Goal: Task Accomplishment & Management: Manage account settings

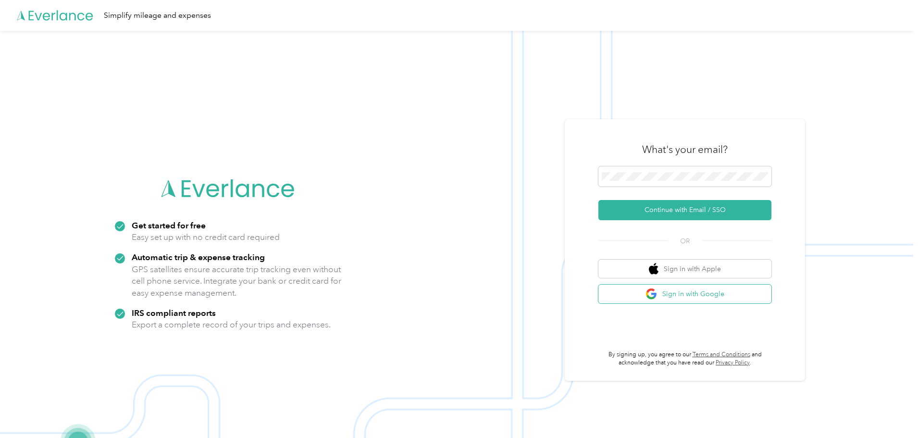
click at [729, 291] on button "Sign in with Google" at bounding box center [684, 294] width 173 height 19
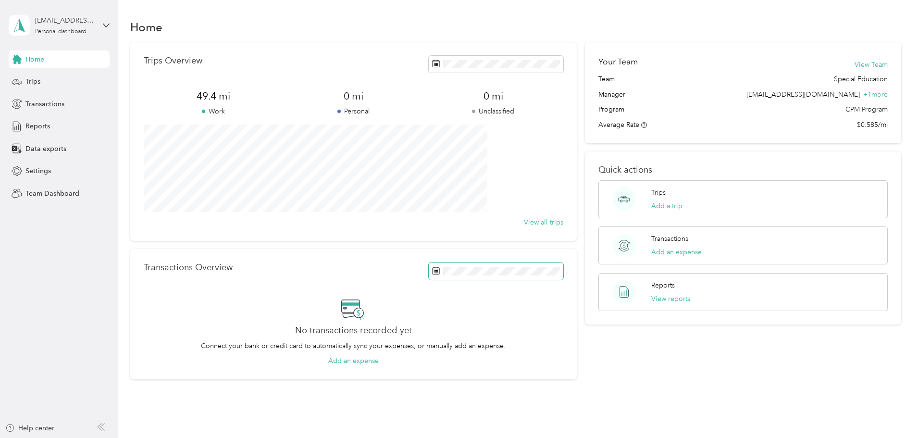
click at [517, 264] on span at bounding box center [496, 270] width 135 height 17
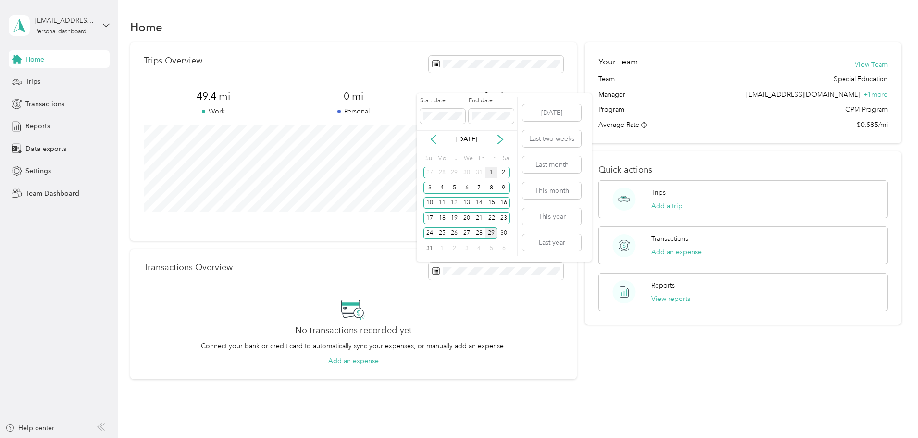
click at [491, 167] on div "1" at bounding box center [491, 173] width 12 height 12
click at [555, 164] on button "Last month" at bounding box center [551, 164] width 59 height 17
click at [524, 189] on button "This month" at bounding box center [551, 190] width 59 height 17
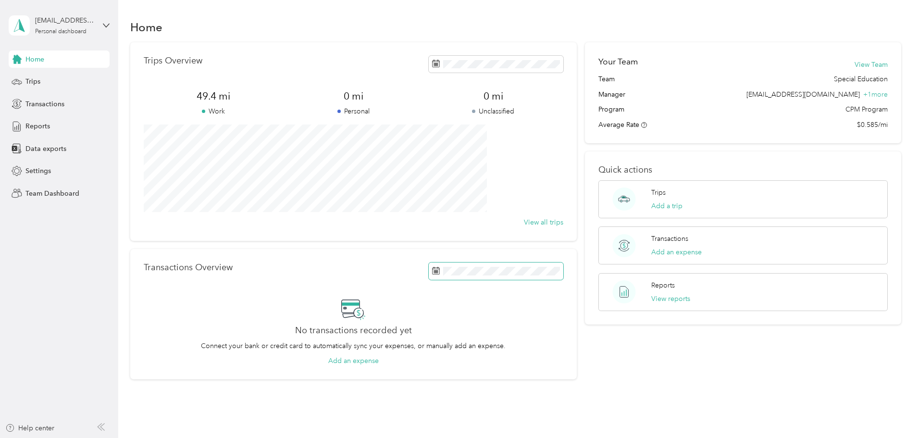
click at [467, 264] on span at bounding box center [496, 270] width 135 height 17
click at [524, 222] on button "View all trips" at bounding box center [543, 222] width 39 height 10
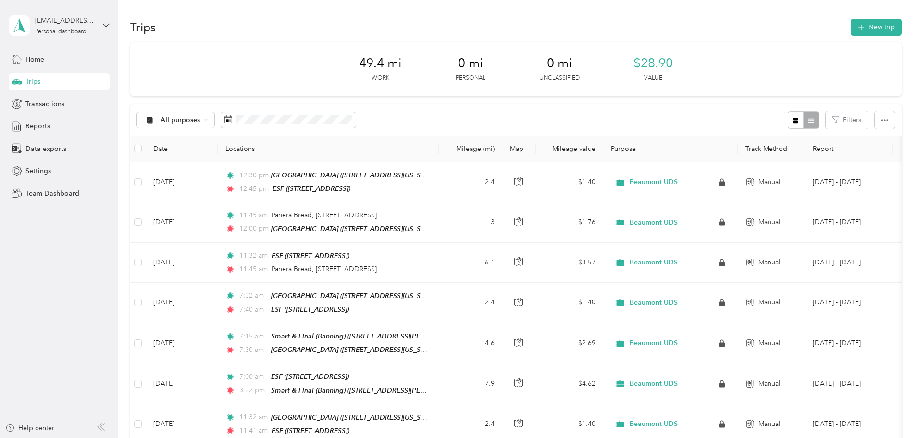
click at [172, 137] on div "49.4 mi Work 0 mi Personal 0 mi Unclassified $28.90 Value All purposes Filters …" at bounding box center [515, 377] width 771 height 671
click at [68, 73] on div "Trips" at bounding box center [59, 81] width 101 height 17
click at [40, 57] on span "Home" at bounding box center [34, 59] width 19 height 10
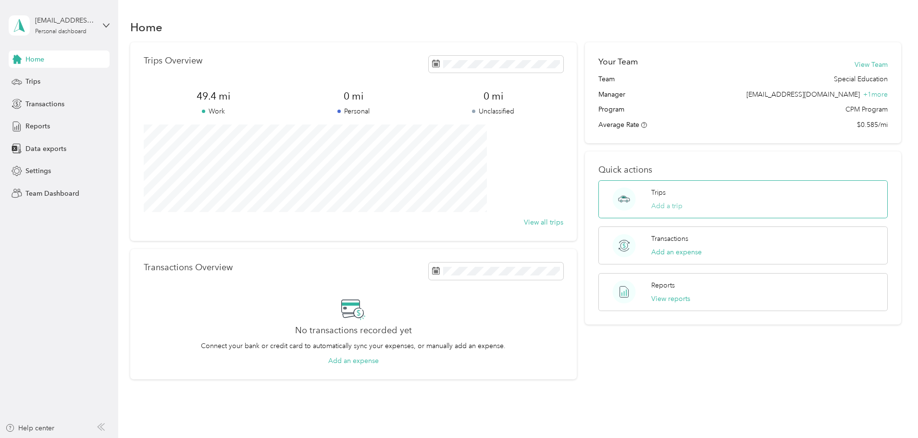
click at [658, 203] on button "Add a trip" at bounding box center [666, 206] width 31 height 10
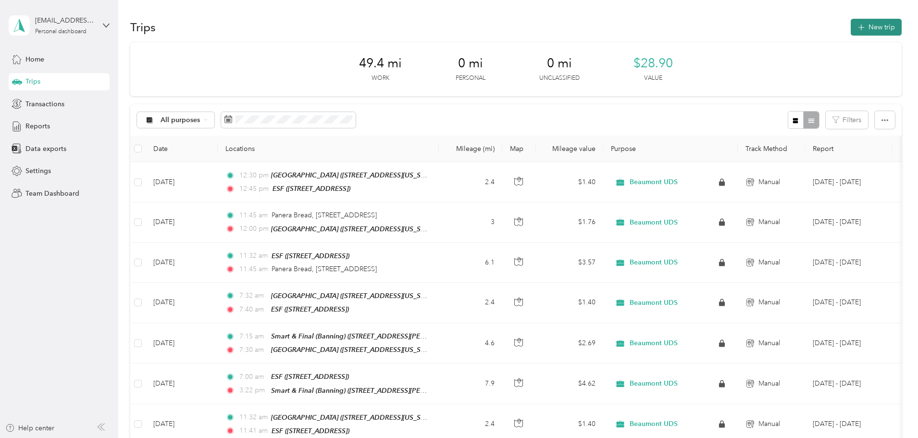
click at [851, 32] on button "New trip" at bounding box center [876, 27] width 51 height 17
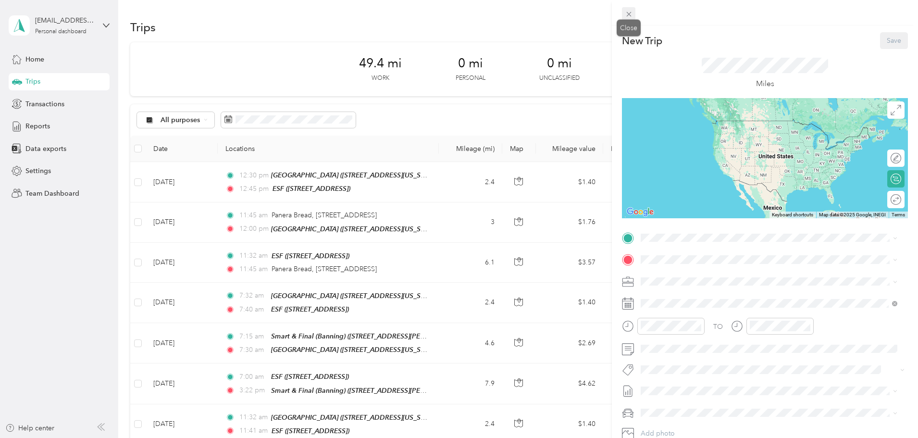
click at [630, 14] on icon at bounding box center [629, 14] width 8 height 8
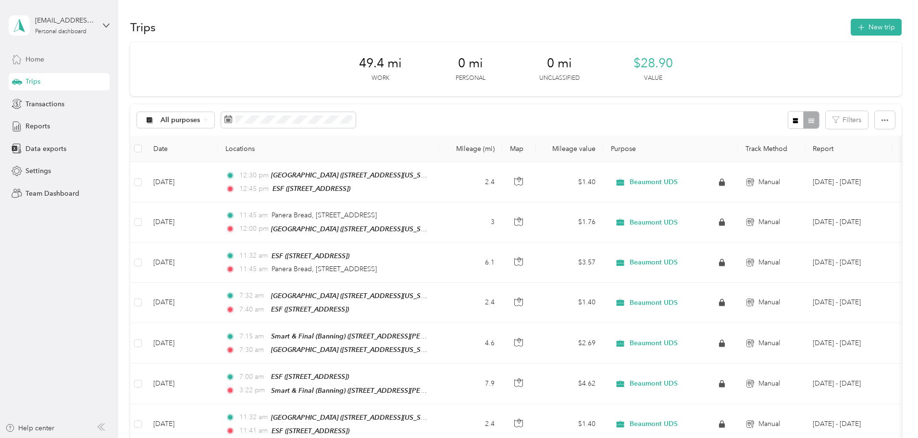
click at [43, 60] on span "Home" at bounding box center [34, 59] width 19 height 10
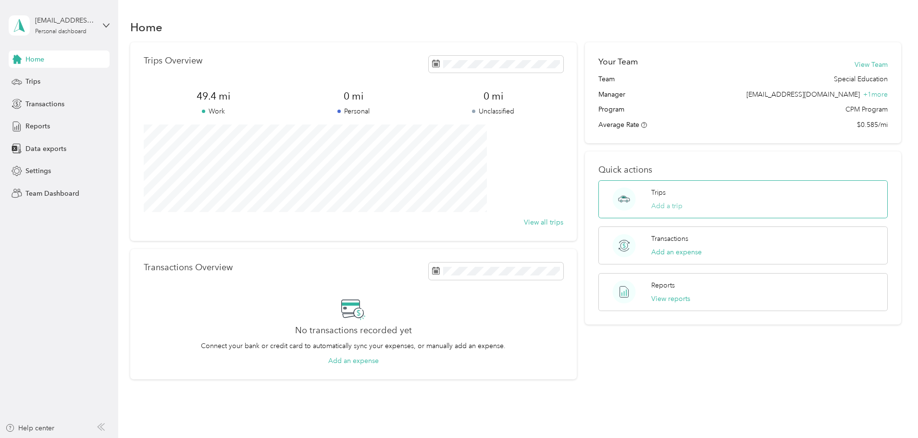
click at [651, 205] on button "Add a trip" at bounding box center [666, 206] width 31 height 10
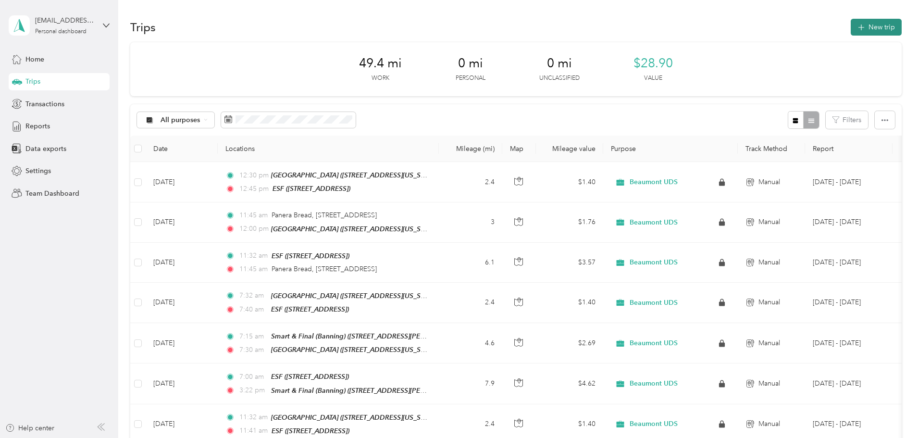
click at [856, 27] on icon "button" at bounding box center [861, 27] width 11 height 11
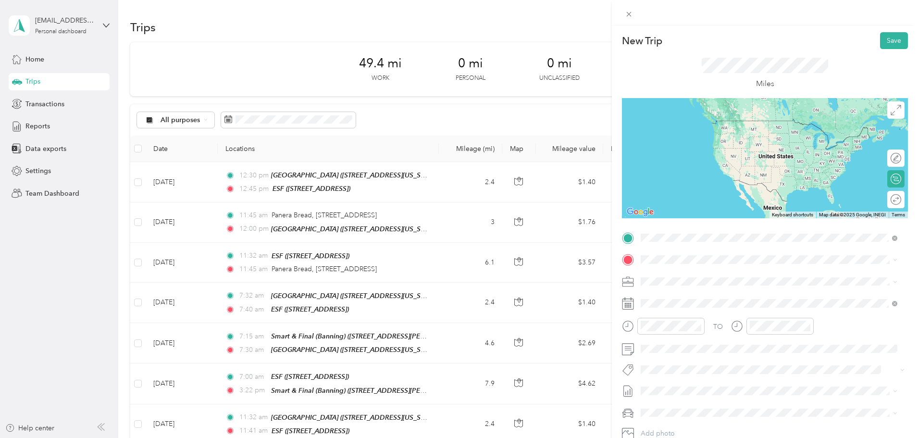
click at [720, 289] on span "[STREET_ADDRESS]" at bounding box center [689, 287] width 61 height 8
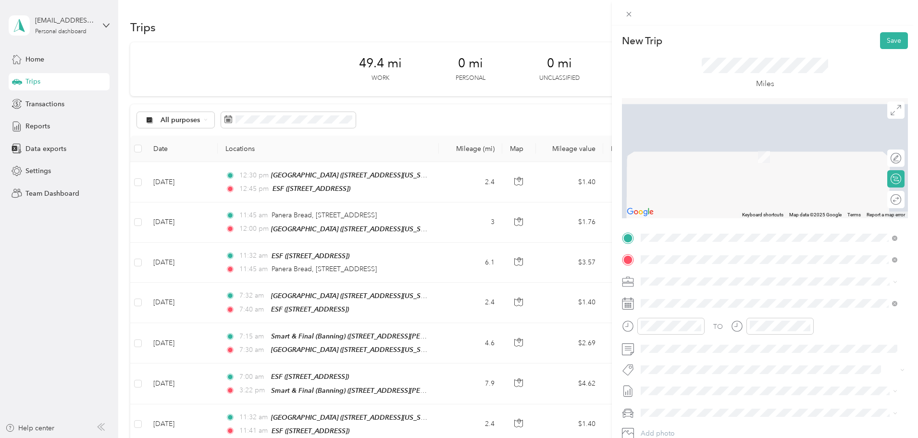
click at [723, 299] on strong "Smart & Final (Banning)" at bounding box center [729, 299] width 75 height 9
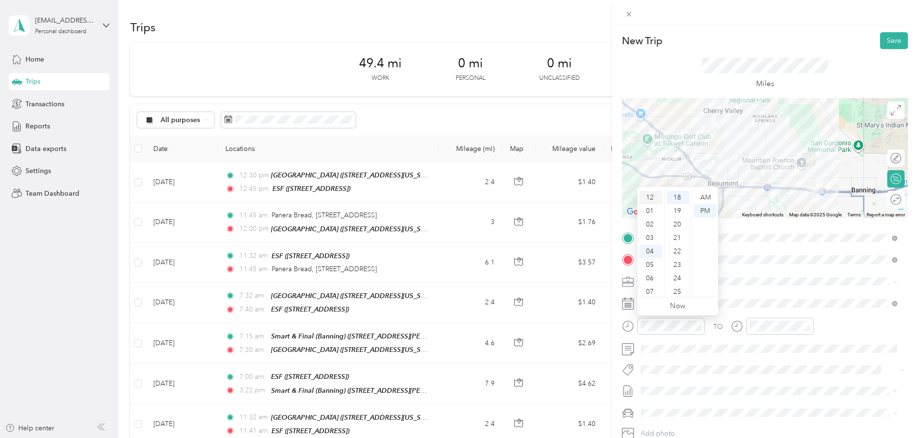
click at [652, 196] on div "12" at bounding box center [650, 197] width 23 height 13
click at [680, 263] on div "30" at bounding box center [678, 262] width 23 height 13
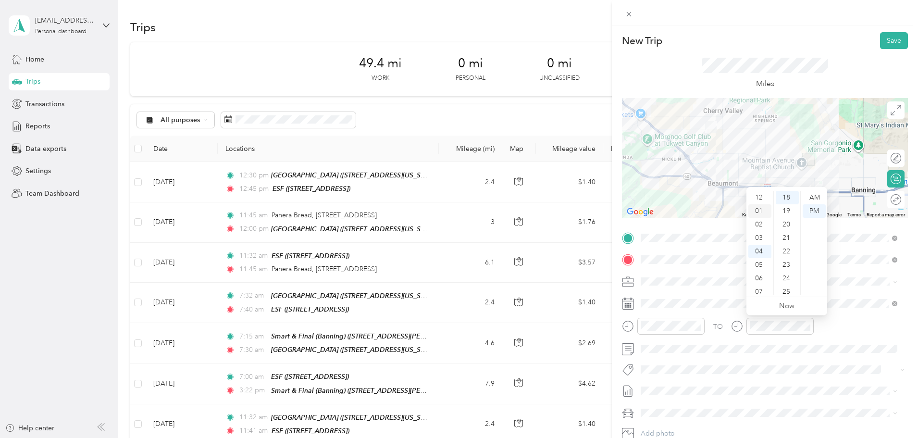
click at [761, 212] on div "01" at bounding box center [759, 210] width 23 height 13
click at [789, 200] on div "00" at bounding box center [787, 197] width 23 height 13
click at [825, 323] on div "TO" at bounding box center [765, 330] width 286 height 24
click at [885, 40] on button "Save" at bounding box center [894, 40] width 28 height 17
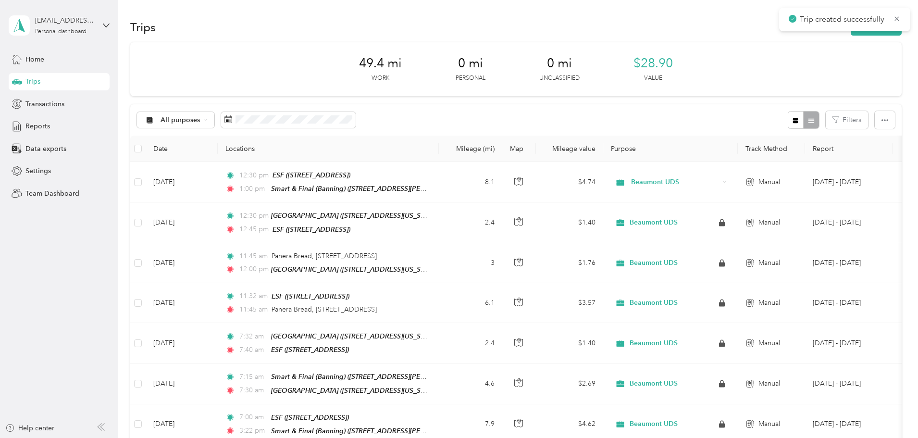
click at [809, 36] on div "Trips New trip" at bounding box center [515, 27] width 771 height 20
click at [851, 34] on button "New trip" at bounding box center [876, 27] width 51 height 17
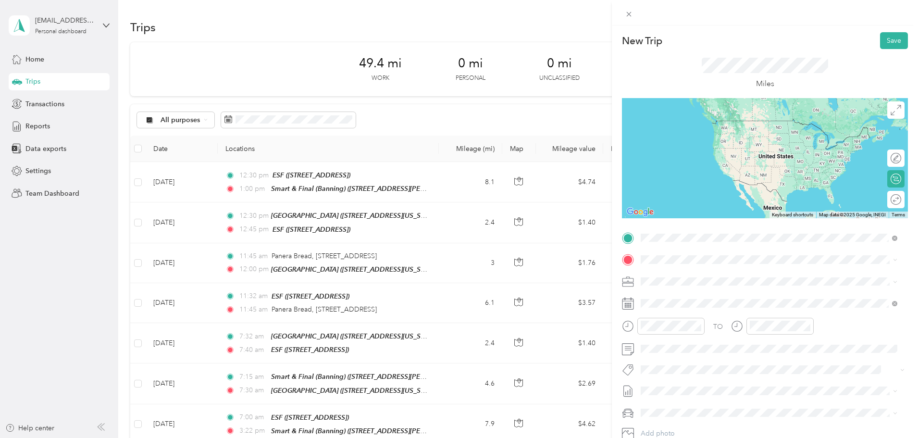
click at [696, 285] on div "TEAM Smart & Final (Banning) [STREET_ADDRESS][PERSON_NAME]" at bounding box center [716, 284] width 114 height 24
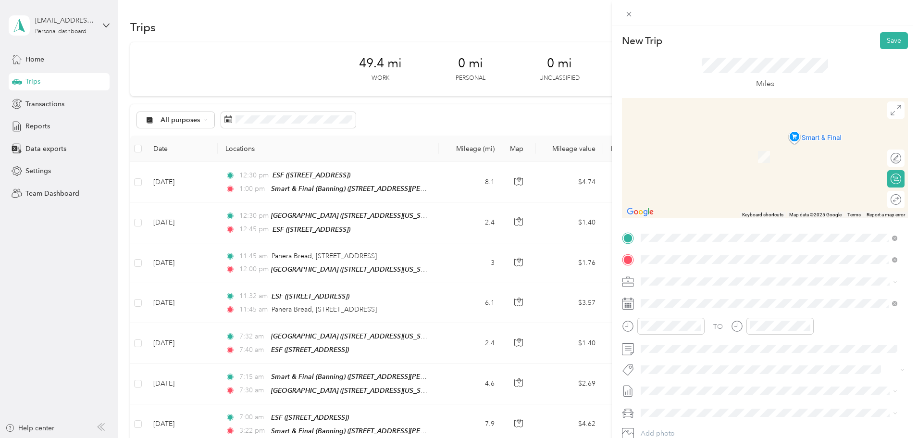
click at [720, 304] on span "[STREET_ADDRESS]" at bounding box center [689, 308] width 61 height 8
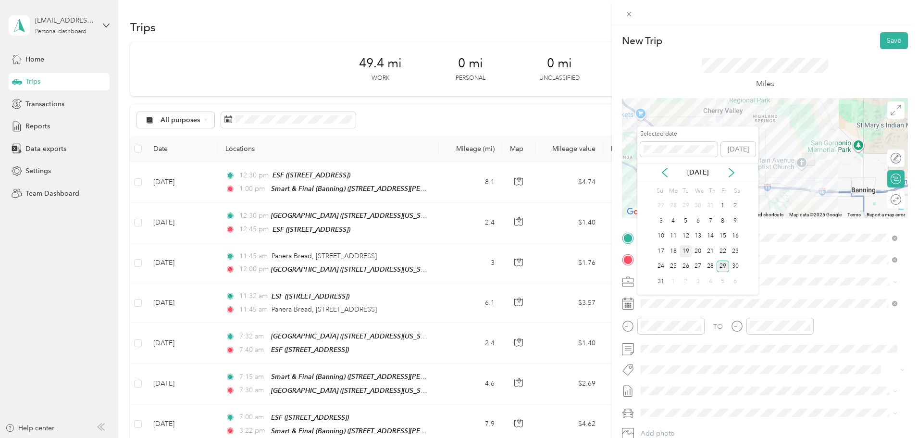
click at [685, 250] on div "19" at bounding box center [686, 251] width 12 height 12
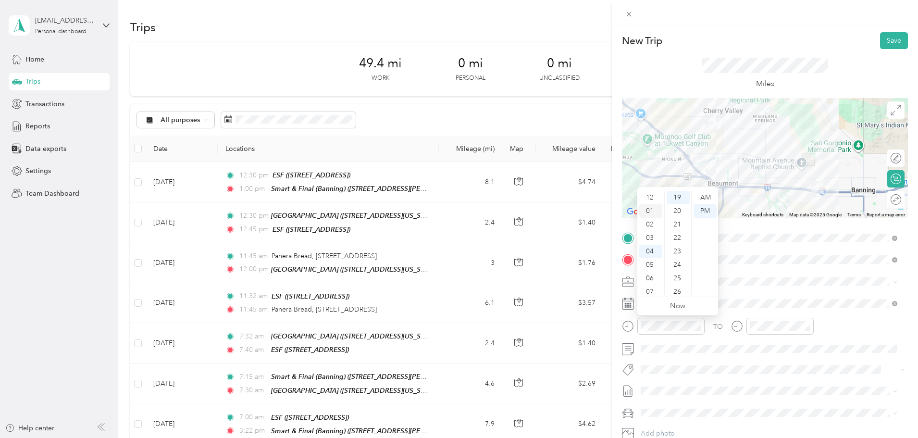
click at [653, 210] on div "01" at bounding box center [650, 210] width 23 height 13
click at [679, 260] on div "30" at bounding box center [678, 264] width 23 height 13
click at [788, 292] on div "TO Add photo" at bounding box center [765, 346] width 286 height 232
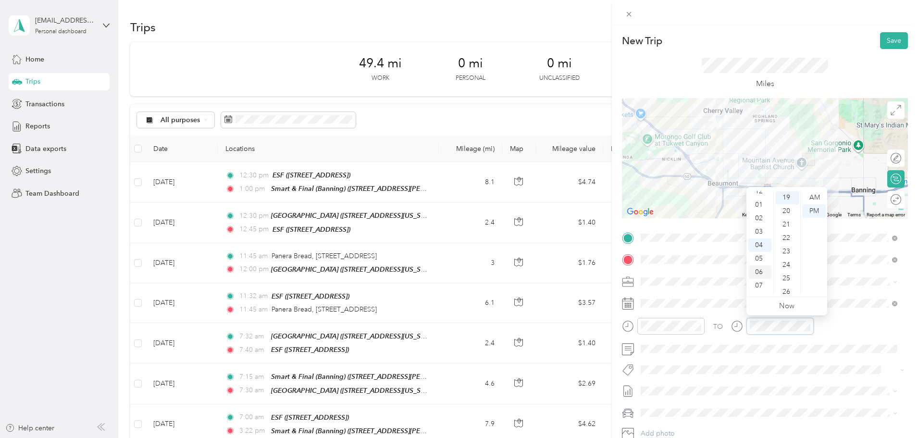
scroll to position [0, 0]
click at [762, 209] on div "01" at bounding box center [759, 210] width 23 height 13
click at [787, 213] on div "45" at bounding box center [787, 210] width 23 height 13
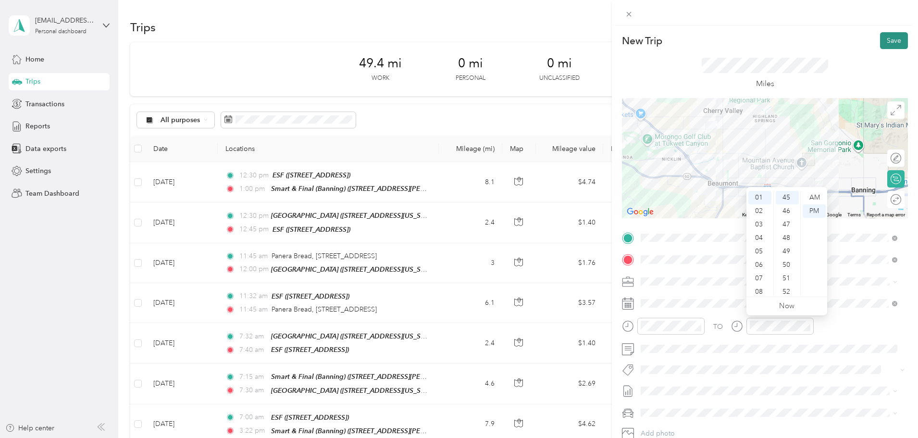
click at [887, 43] on button "Save" at bounding box center [894, 40] width 28 height 17
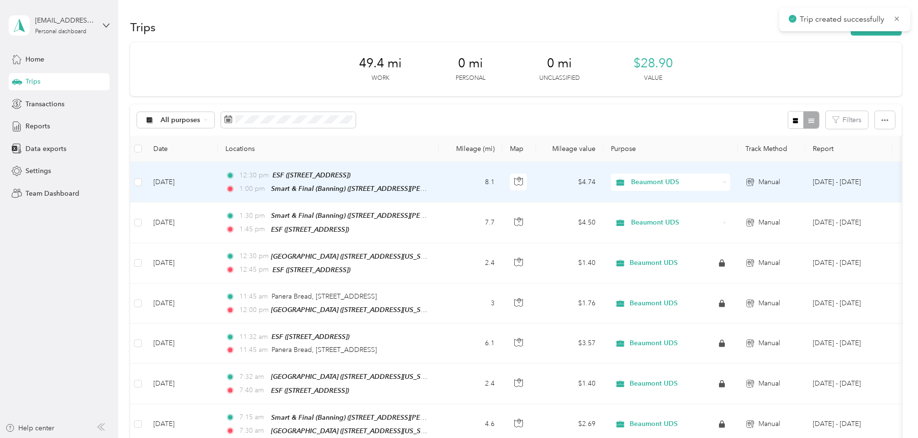
click at [218, 178] on td "[DATE]" at bounding box center [182, 182] width 72 height 40
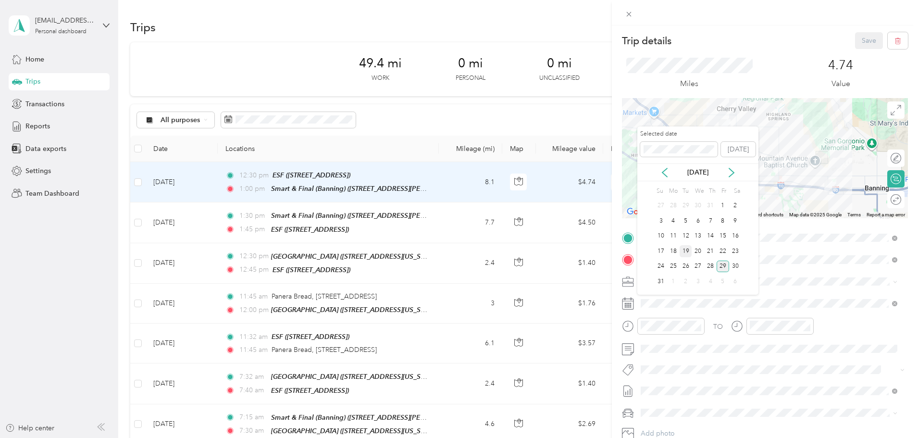
click at [690, 252] on div "19" at bounding box center [686, 251] width 12 height 12
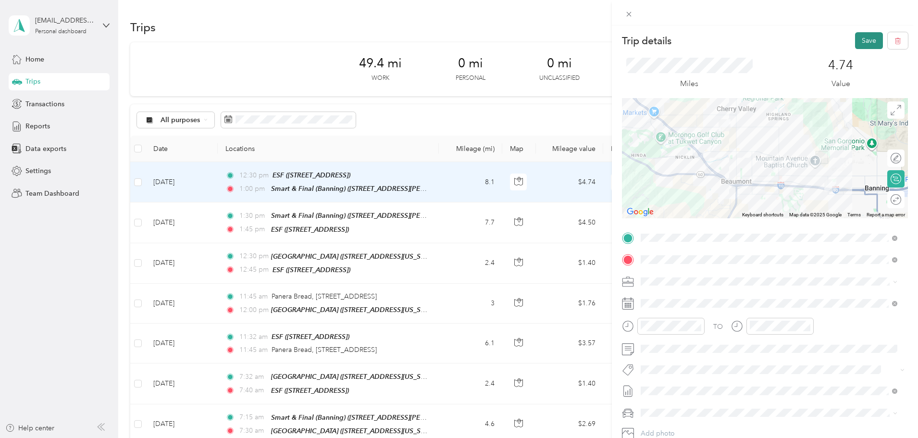
click at [860, 38] on button "Save" at bounding box center [869, 40] width 28 height 17
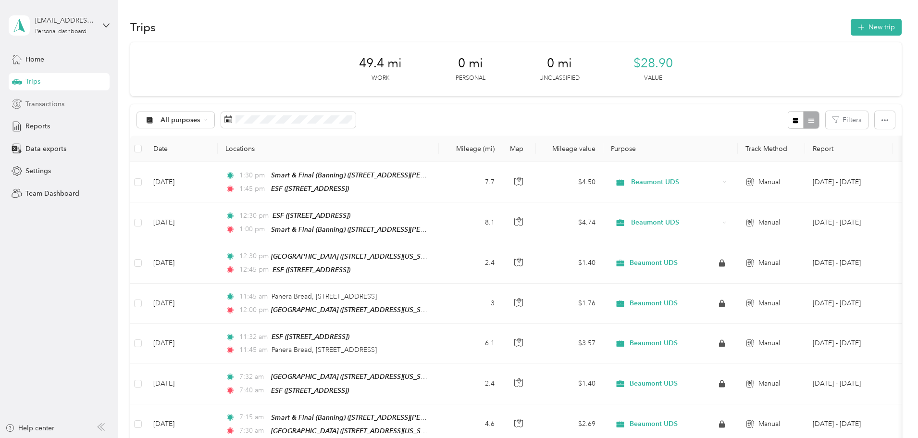
click at [42, 102] on span "Transactions" at bounding box center [44, 104] width 39 height 10
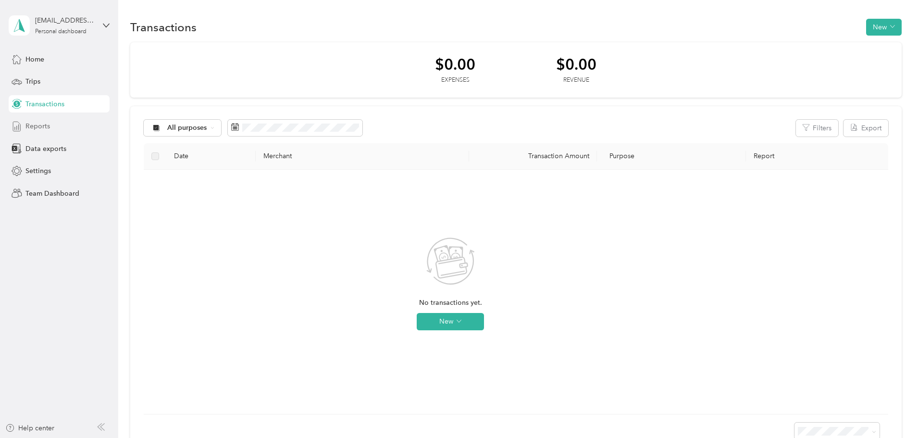
click at [56, 128] on div "Reports" at bounding box center [59, 126] width 101 height 17
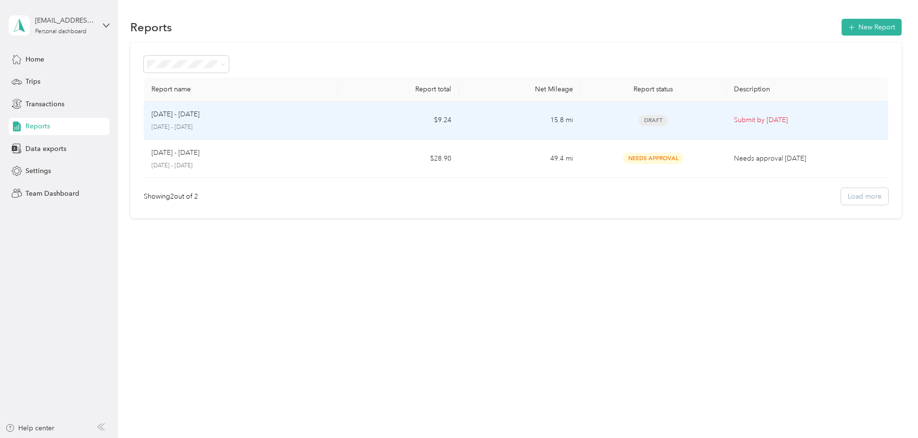
click at [726, 126] on td "Submit by [DATE]" at bounding box center [807, 120] width 162 height 38
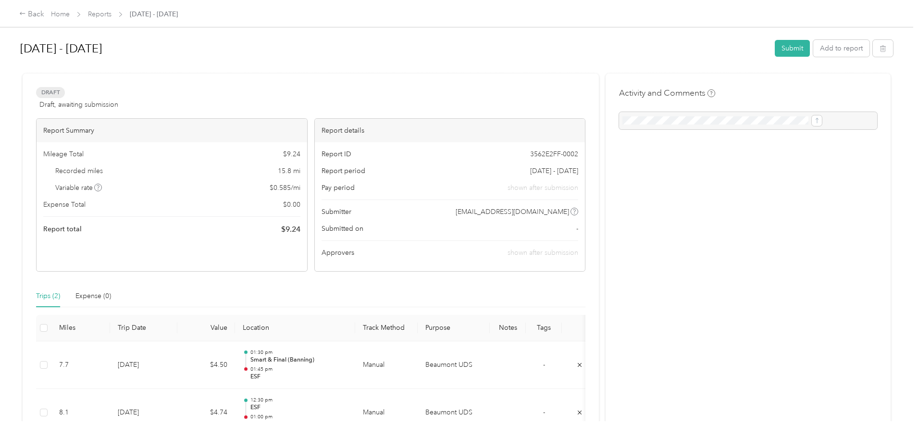
click at [699, 121] on div at bounding box center [748, 120] width 258 height 17
drag, startPoint x: 663, startPoint y: 118, endPoint x: 654, endPoint y: 121, distance: 9.1
click at [663, 118] on div at bounding box center [748, 120] width 258 height 17
click at [619, 120] on div at bounding box center [748, 120] width 258 height 17
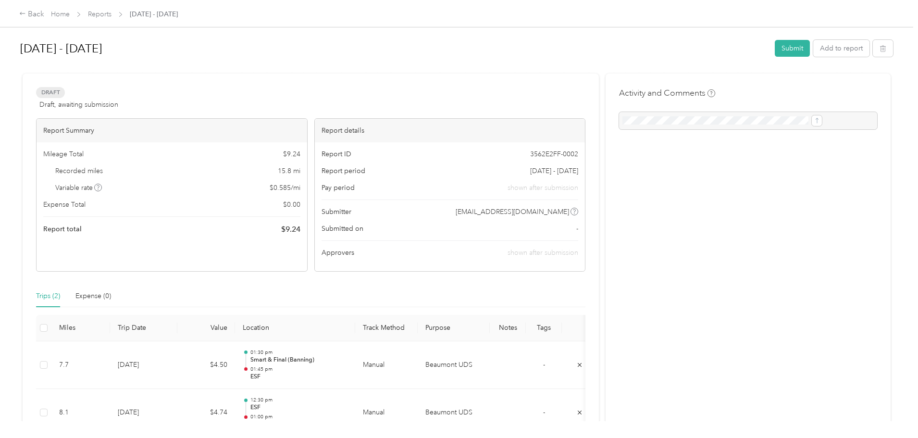
click at [607, 130] on div "Activity and Comments" at bounding box center [748, 271] width 285 height 394
click at [620, 117] on div at bounding box center [748, 120] width 258 height 17
click at [789, 118] on div at bounding box center [748, 120] width 258 height 17
click at [775, 50] on button "Submit" at bounding box center [792, 48] width 35 height 17
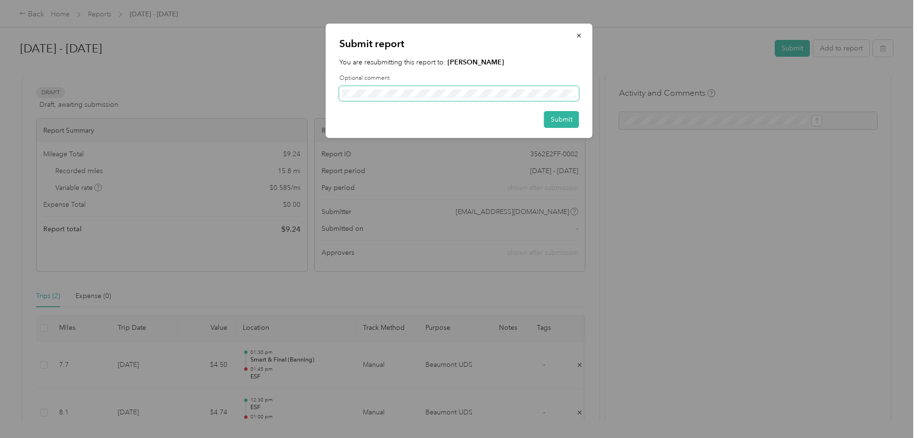
click at [461, 99] on span at bounding box center [459, 93] width 240 height 15
click at [553, 122] on button "Submit" at bounding box center [561, 119] width 35 height 17
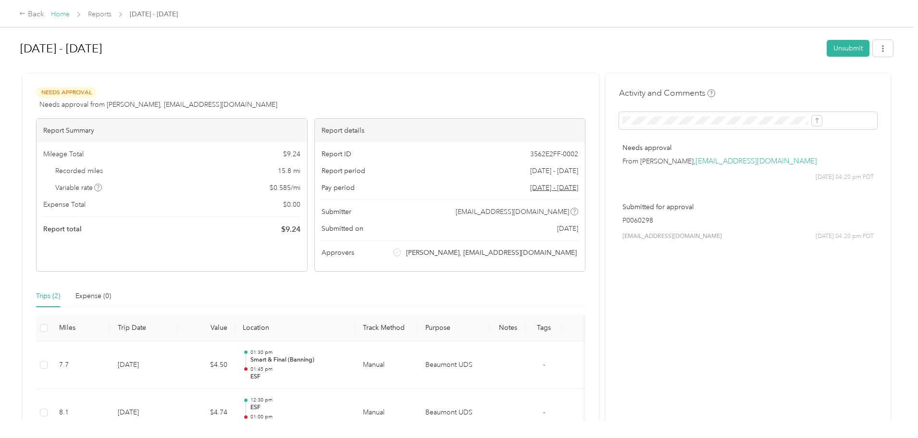
click at [70, 16] on link "Home" at bounding box center [60, 14] width 19 height 8
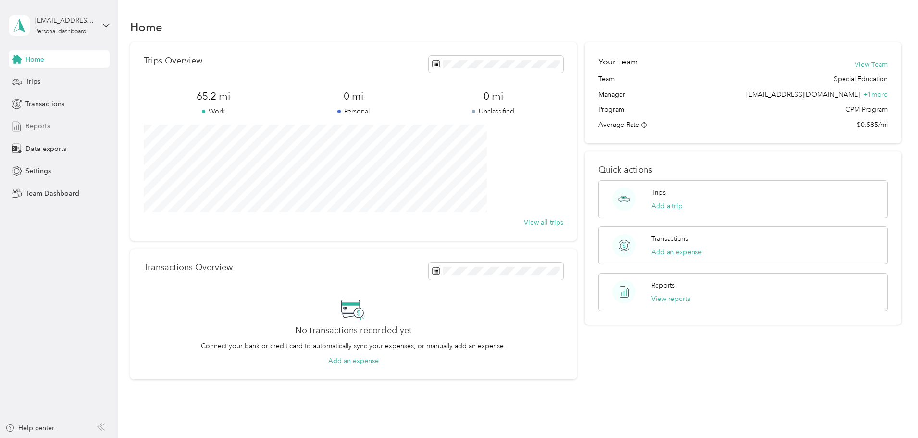
click at [48, 129] on span "Reports" at bounding box center [37, 126] width 25 height 10
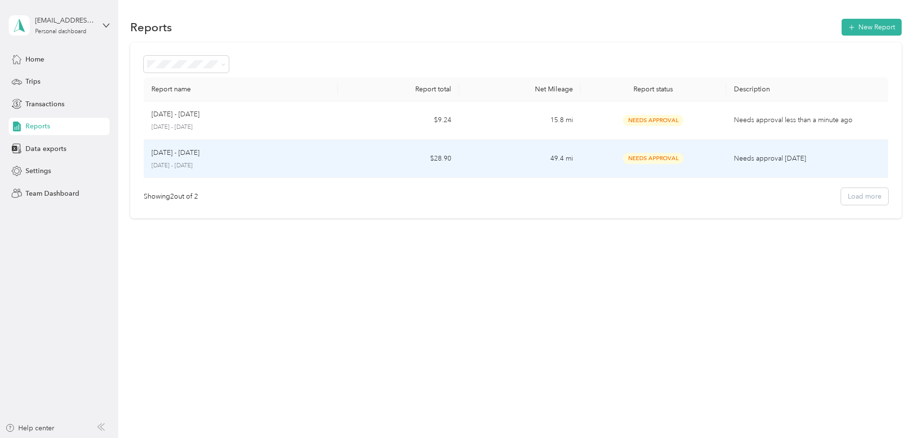
click at [474, 167] on td "49.4 mi" at bounding box center [519, 159] width 121 height 38
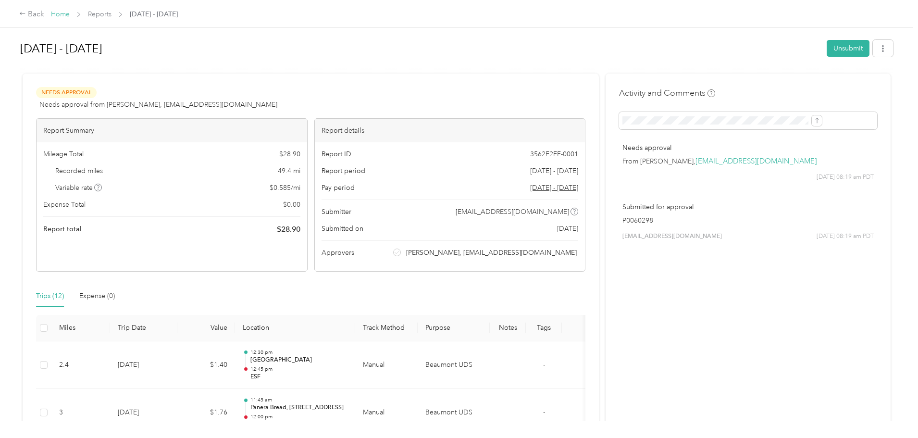
click at [70, 13] on link "Home" at bounding box center [60, 14] width 19 height 8
